Goal: Task Accomplishment & Management: Use online tool/utility

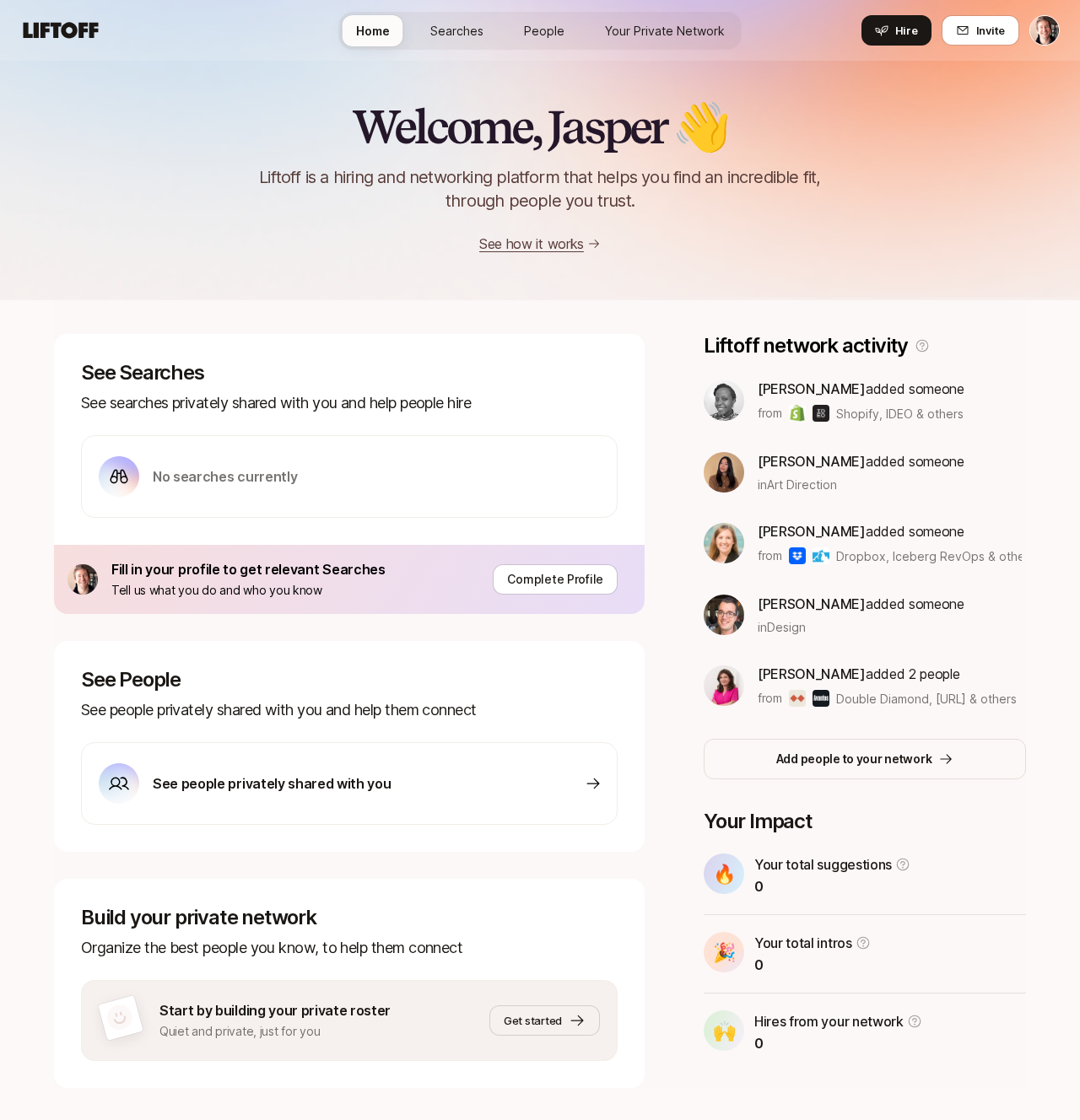
scroll to position [33, 0]
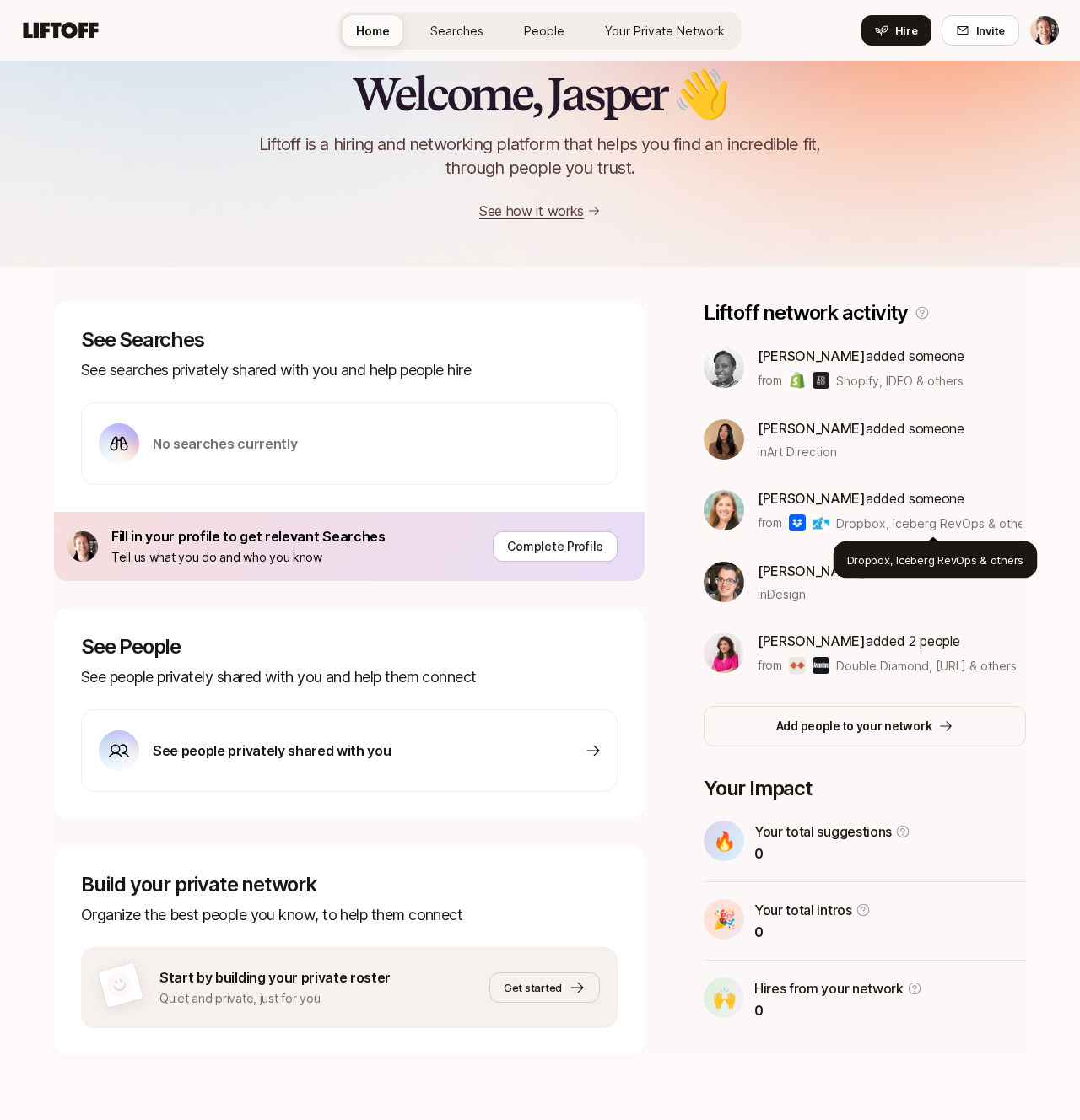
click at [862, 521] on span "Dropbox, Iceberg RevOps & others" at bounding box center [935, 523] width 199 height 15
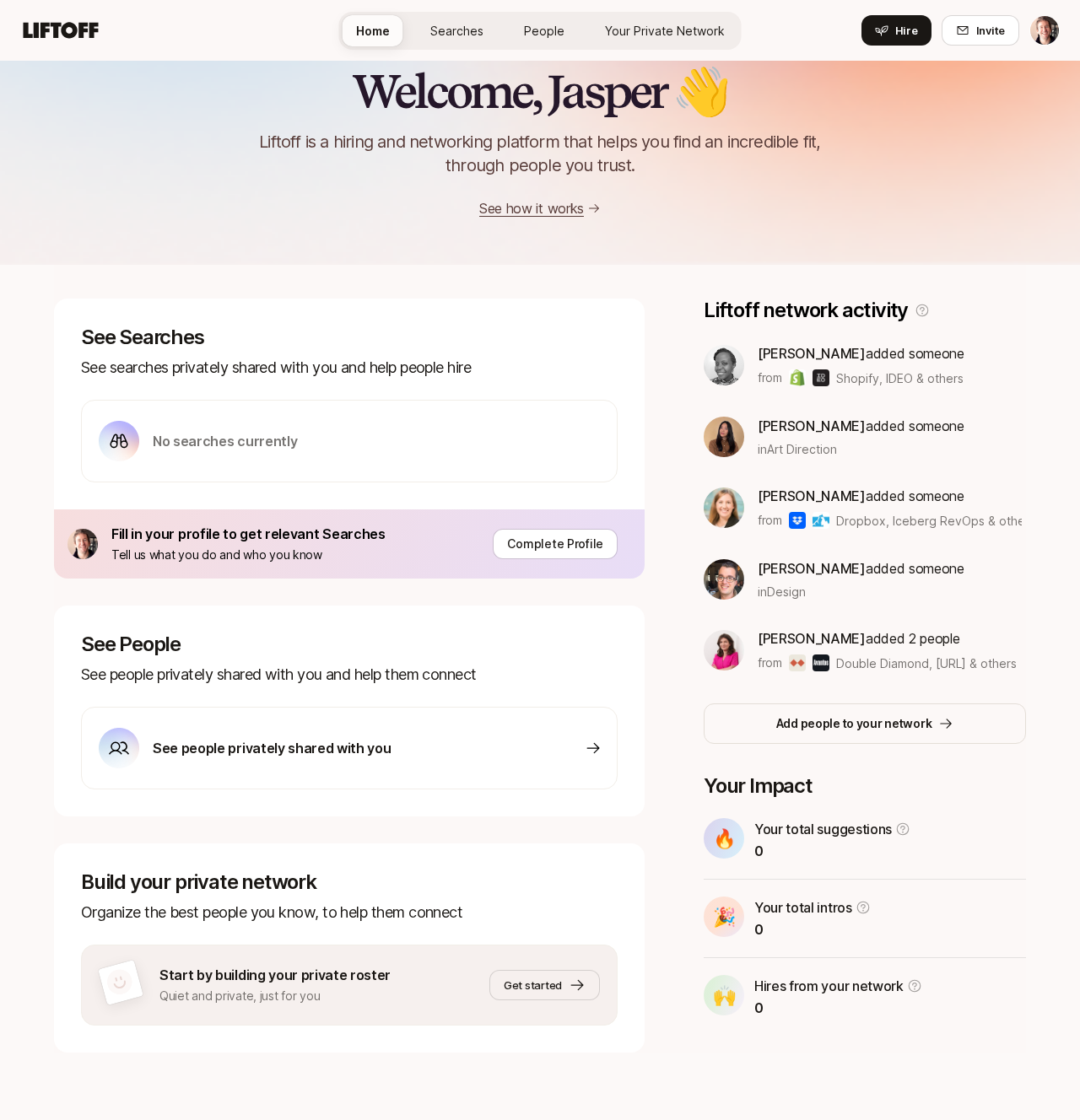
scroll to position [0, 0]
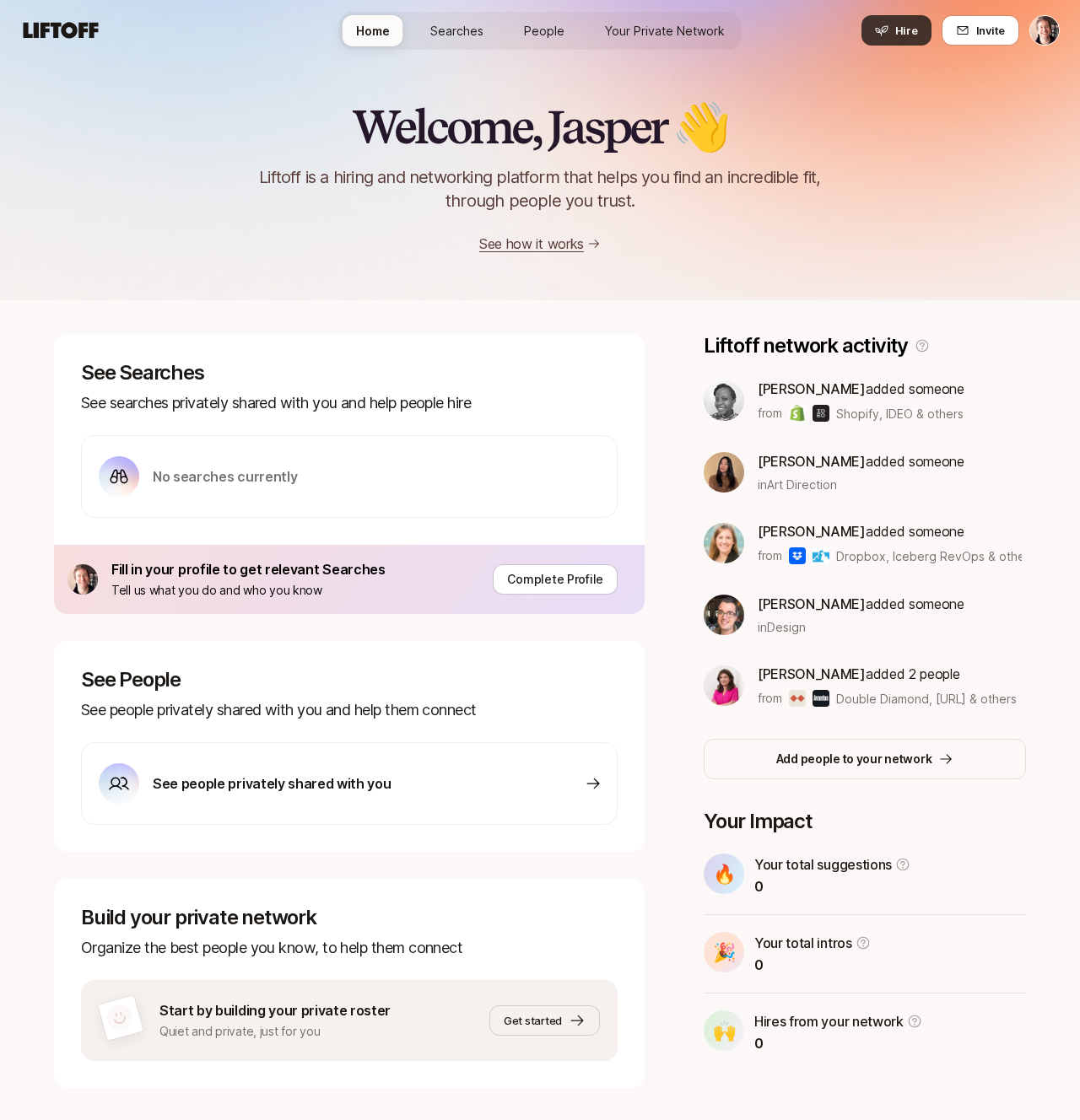
click at [917, 24] on span "Hire" at bounding box center [906, 31] width 23 height 17
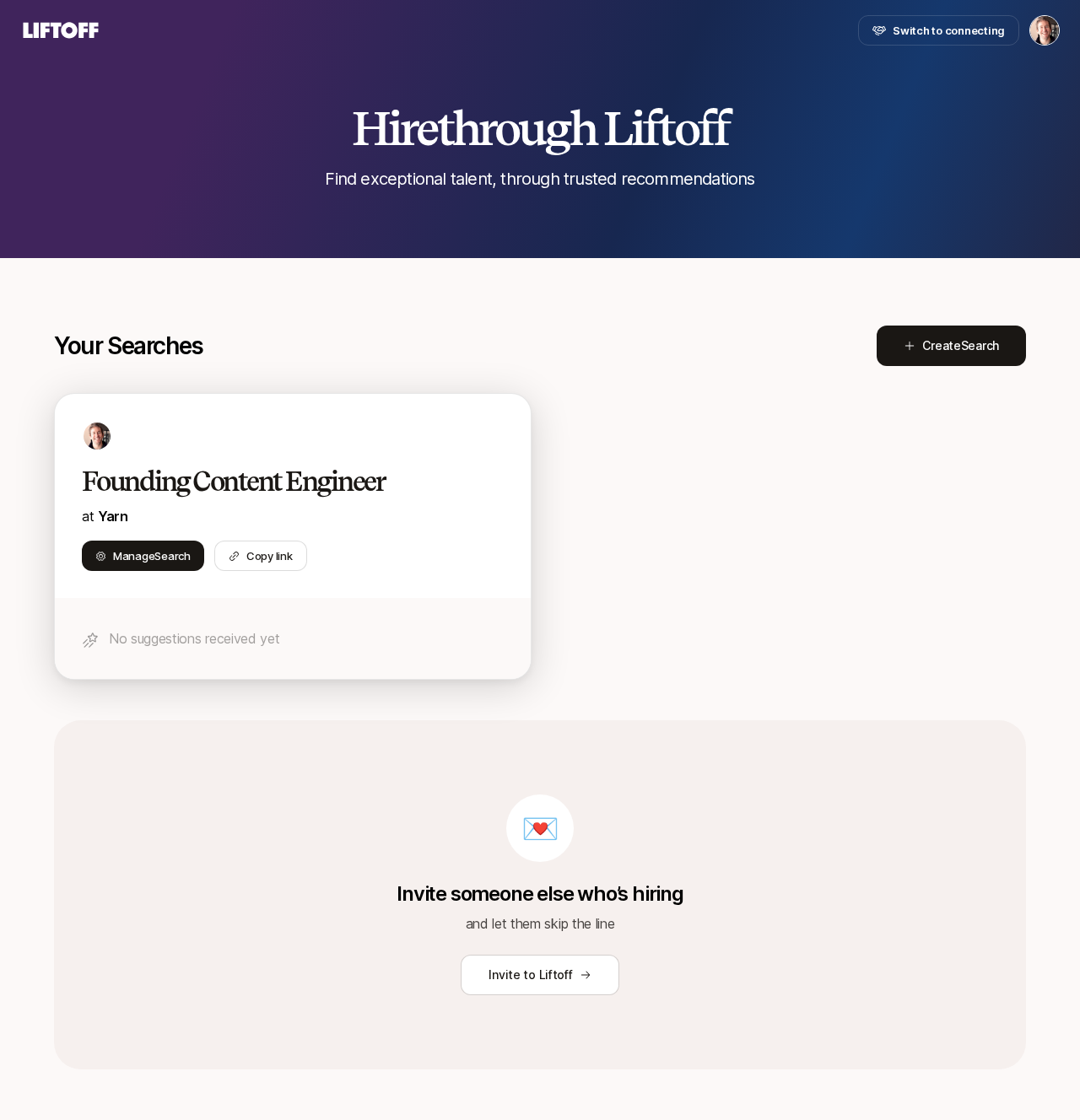
click at [256, 483] on h2 "Founding Content Engineer" at bounding box center [275, 481] width 386 height 33
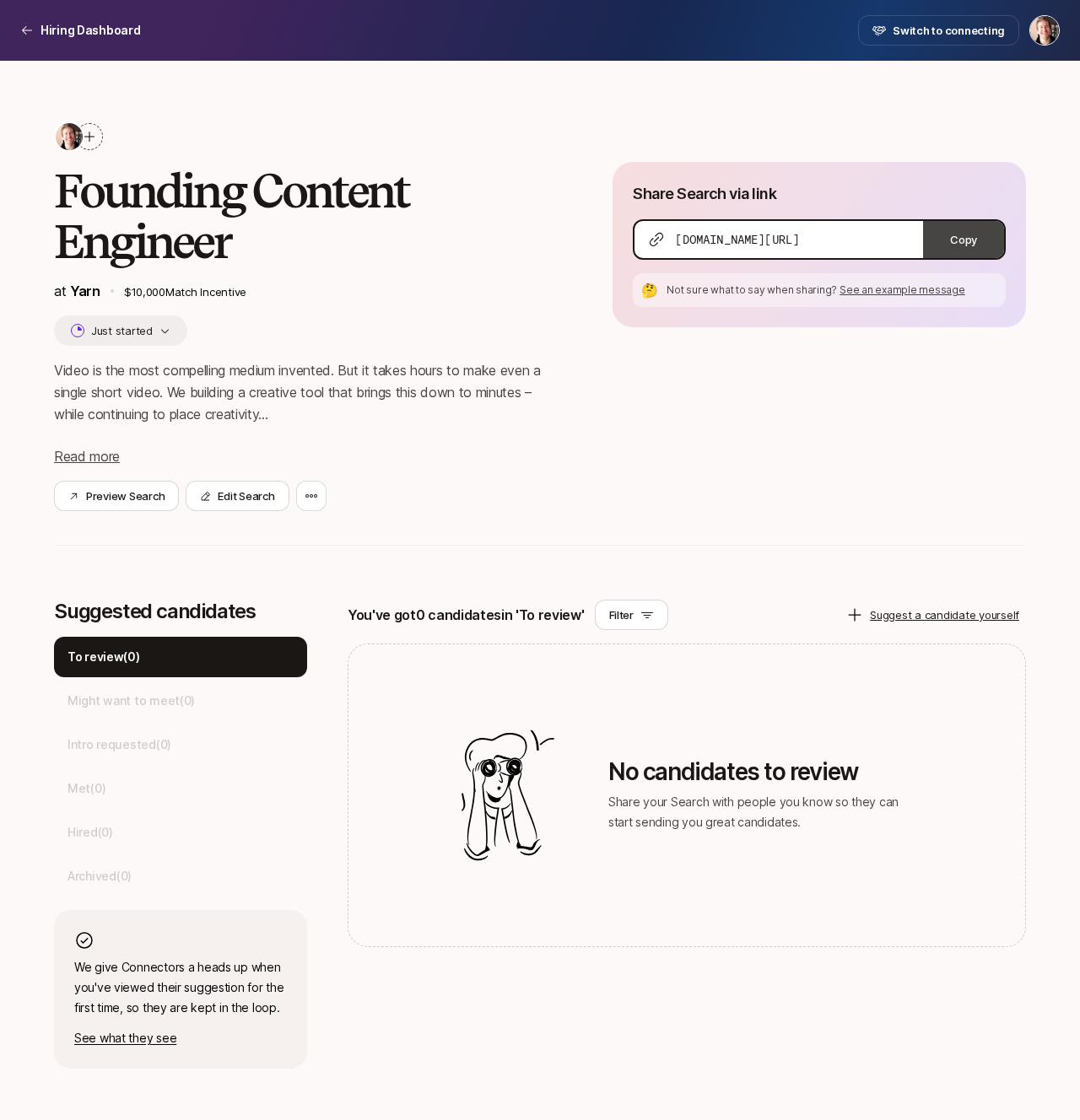
click at [948, 252] on button "Copy" at bounding box center [963, 239] width 81 height 37
